Goal: Use online tool/utility

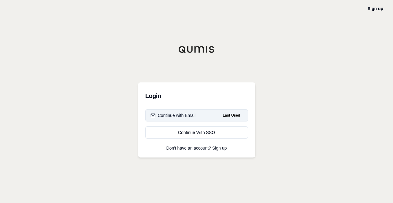
click at [175, 116] on div "Continue with Email" at bounding box center [173, 116] width 45 height 6
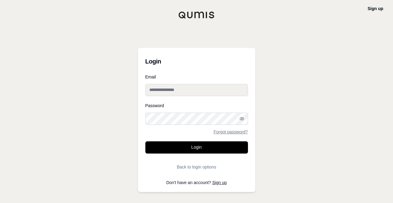
type input "**********"
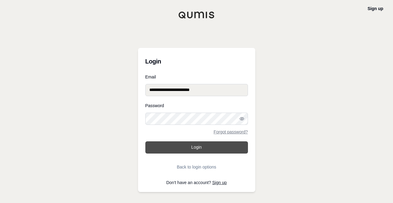
click at [195, 147] on button "Login" at bounding box center [197, 148] width 103 height 12
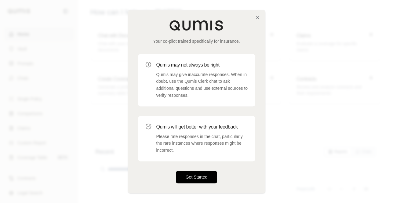
click at [194, 173] on button "Get Started" at bounding box center [197, 177] width 42 height 12
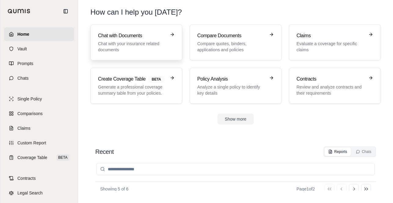
click at [124, 41] on p "Chat with your insurance related documents" at bounding box center [132, 47] width 68 height 12
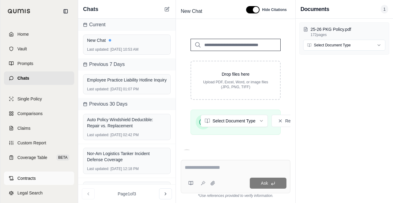
scroll to position [182, 0]
